Goal: Find specific page/section: Find specific page/section

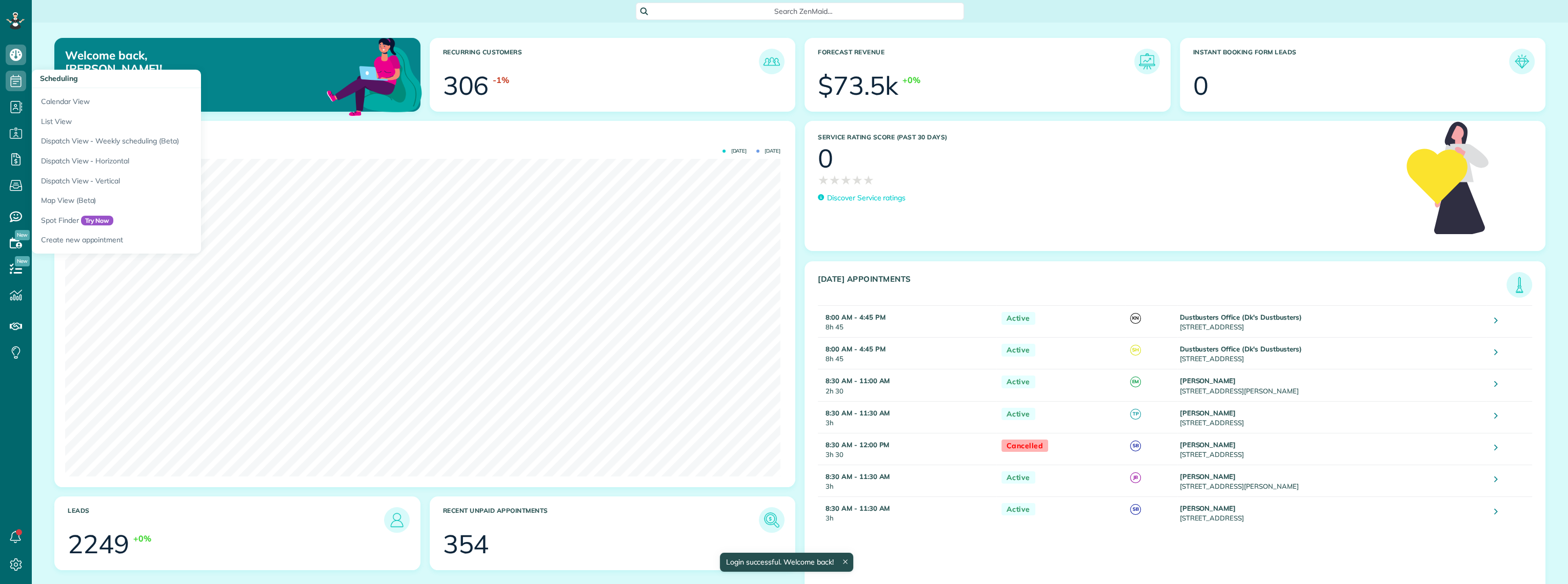
scroll to position [317, 715]
click at [106, 165] on link "Dispatch View - Horizontal" at bounding box center [160, 161] width 256 height 20
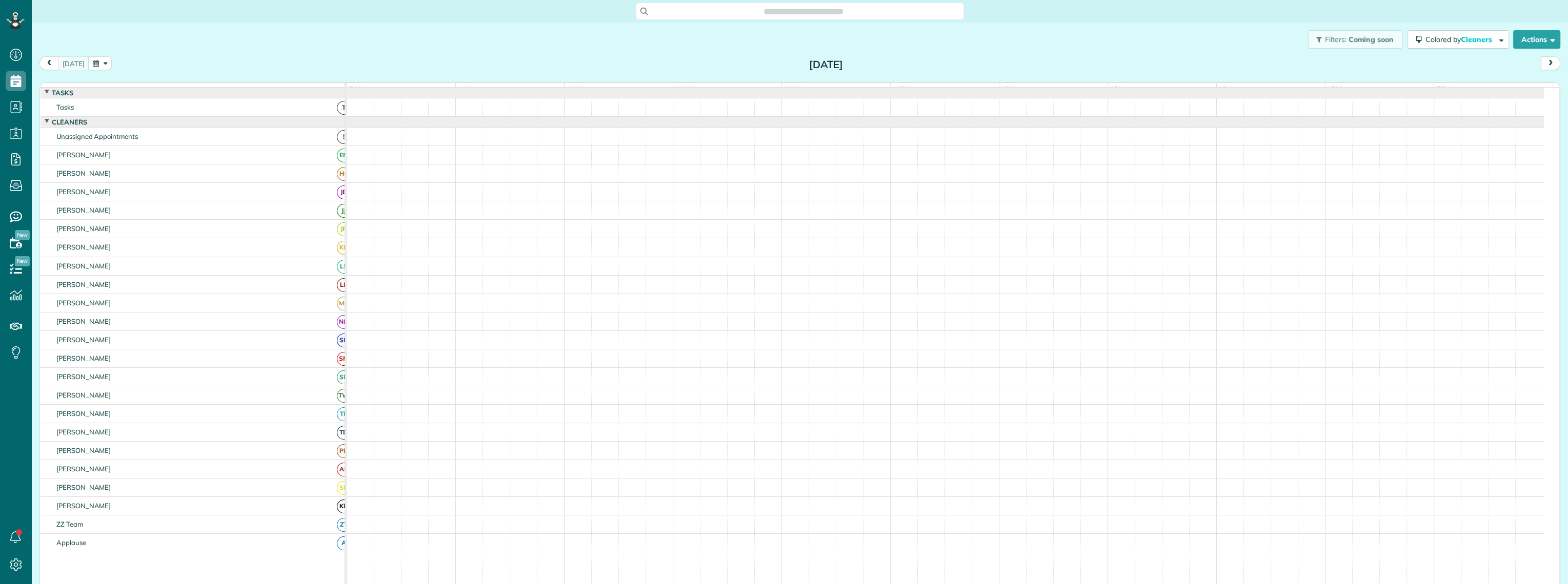
scroll to position [4, 4]
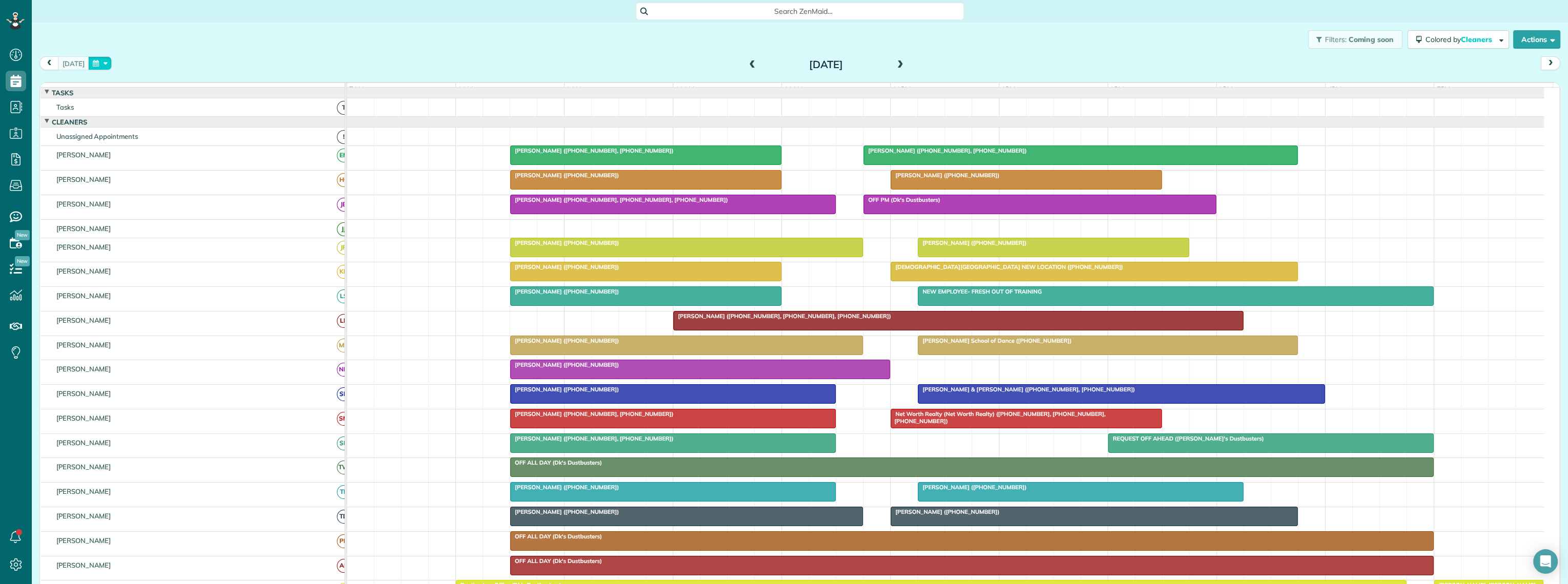
click at [91, 65] on button "button" at bounding box center [100, 63] width 24 height 14
click at [154, 166] on link "30" at bounding box center [155, 165] width 16 height 16
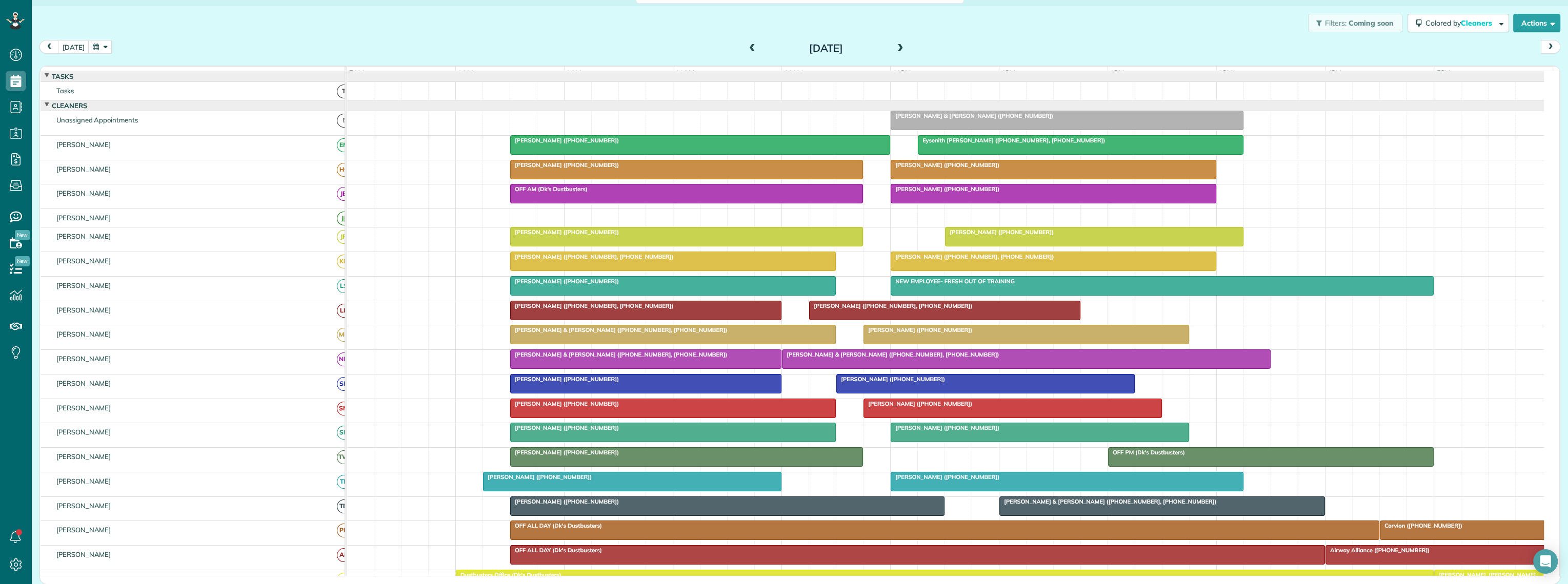
scroll to position [0, 0]
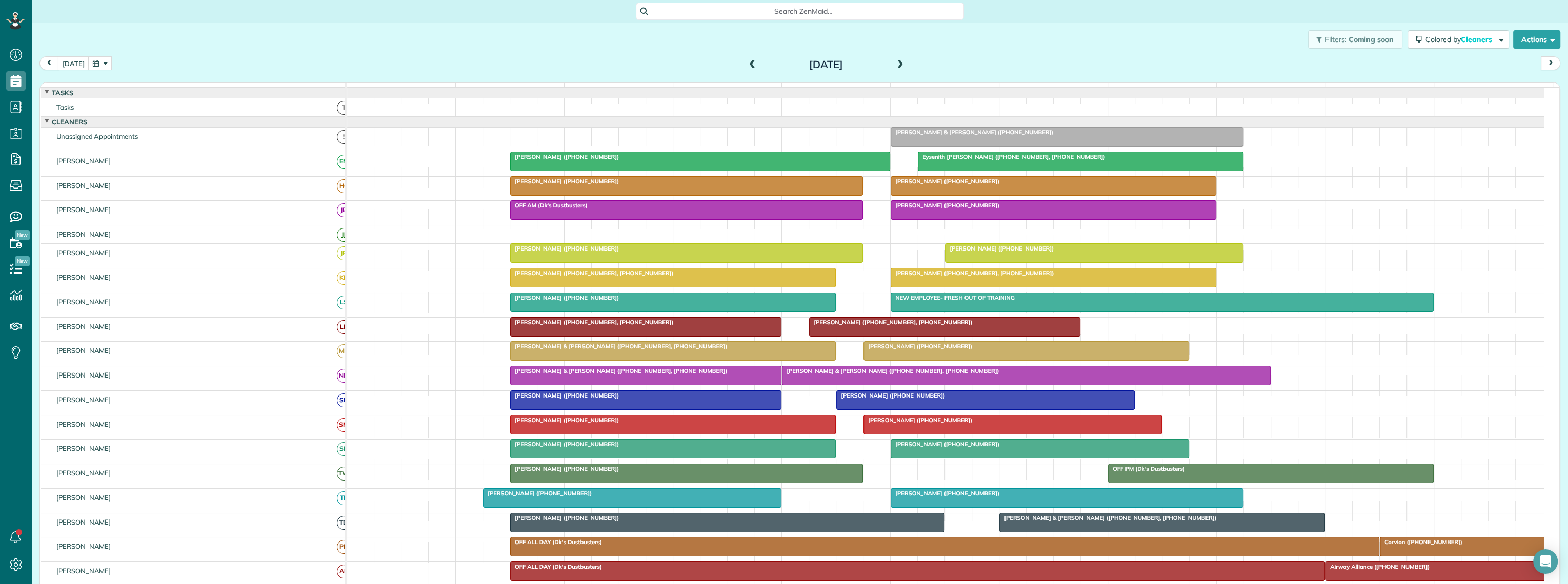
click at [747, 61] on span at bounding box center [752, 65] width 11 height 9
